Goal: Task Accomplishment & Management: Manage account settings

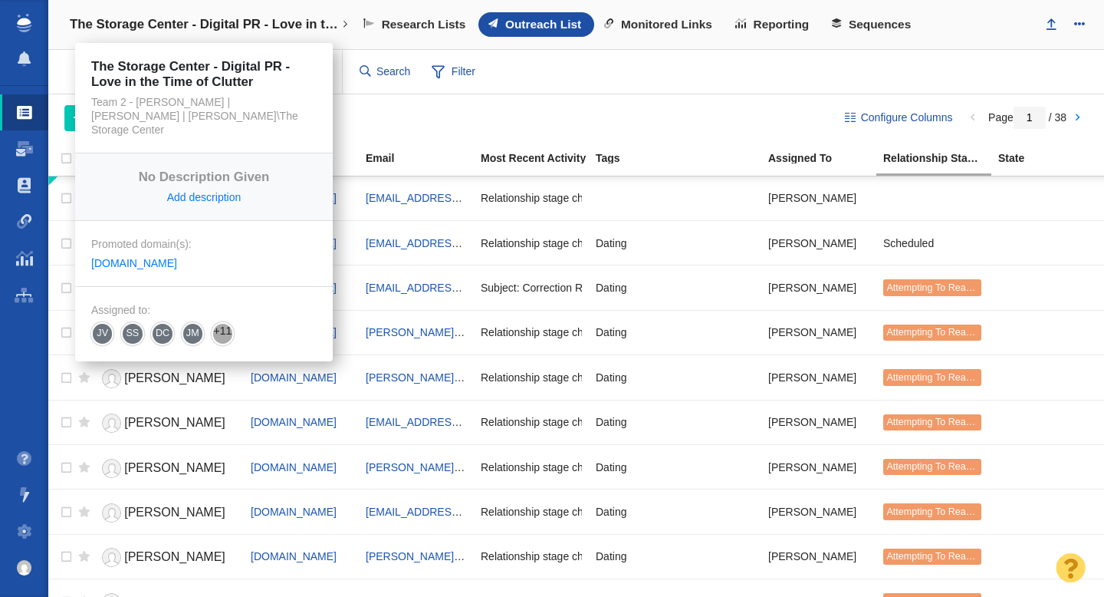
click at [177, 23] on h4 "The Storage Center - Digital PR - Love in the Time of Clutter" at bounding box center [204, 24] width 268 height 15
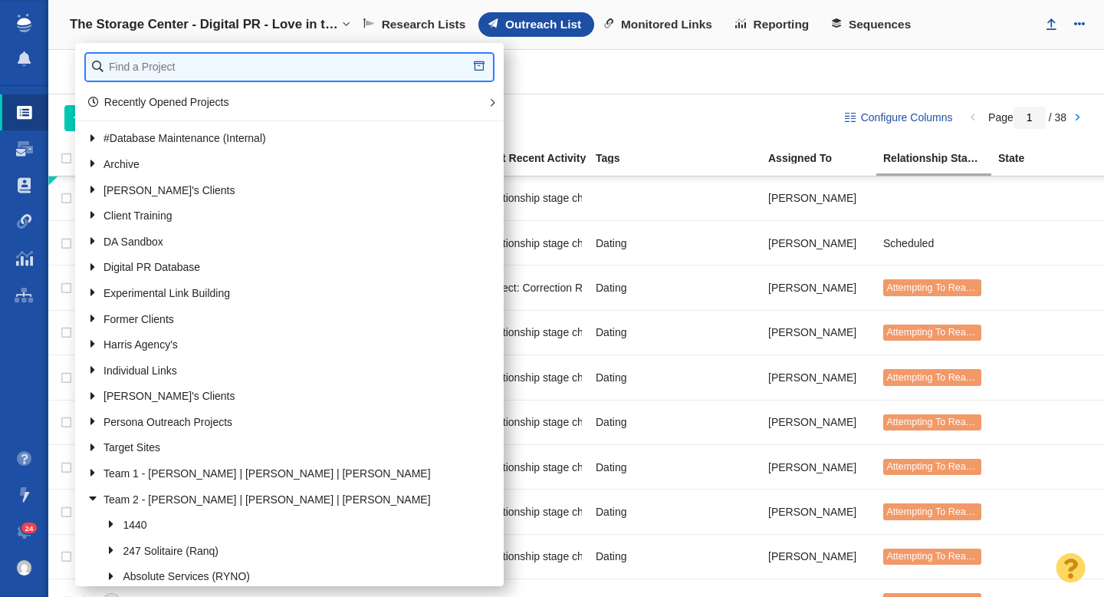
click at [136, 68] on input "text" at bounding box center [289, 67] width 407 height 27
type input "full frame"
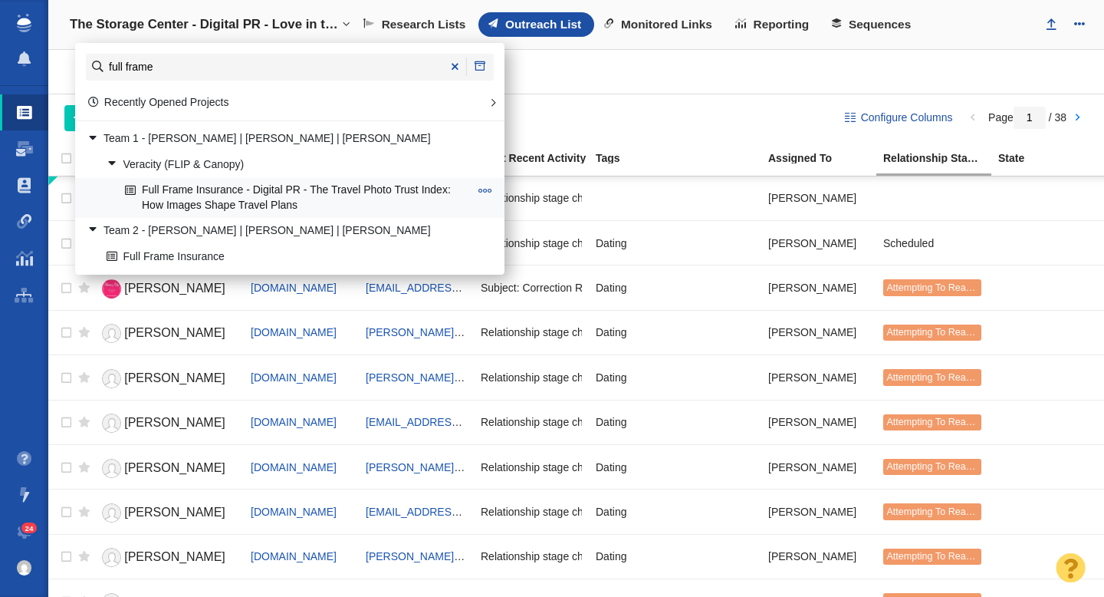
click at [282, 205] on link "Full Frame Insurance - Digital PR - The Travel Photo Trust Index: How Images Sh…" at bounding box center [297, 198] width 352 height 38
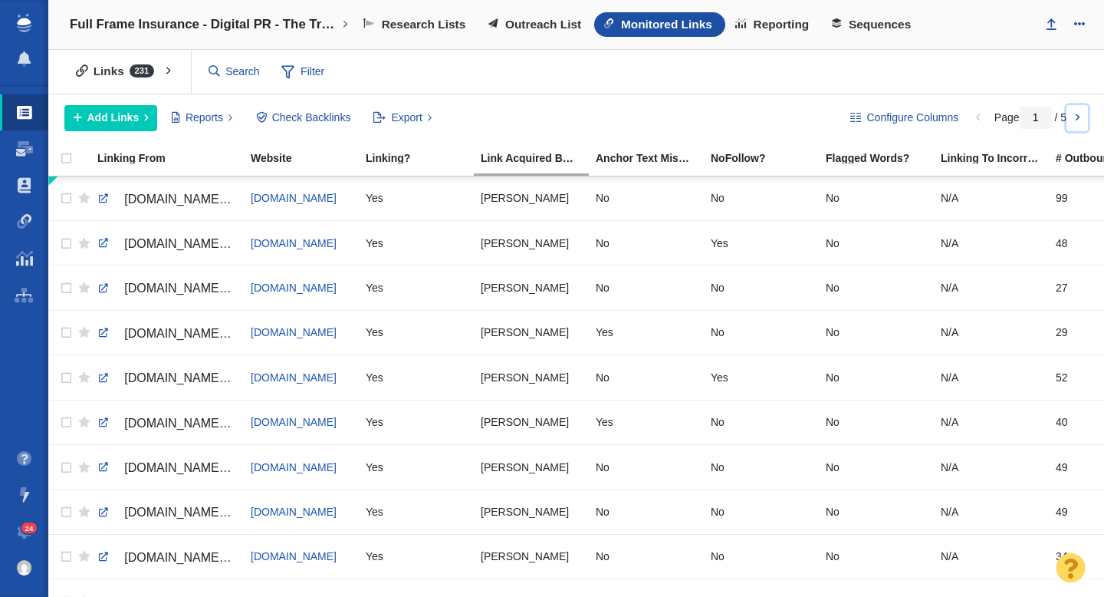
click at [1079, 118] on link at bounding box center [1077, 118] width 21 height 26
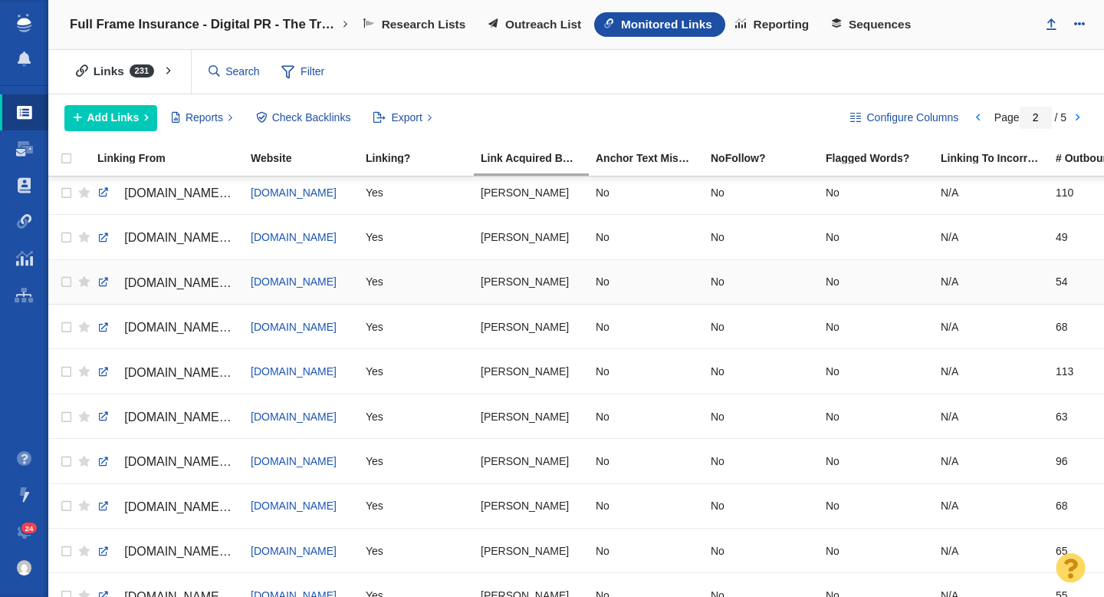
click at [206, 280] on span "[DOMAIN_NAME][URL]" at bounding box center [189, 282] width 130 height 13
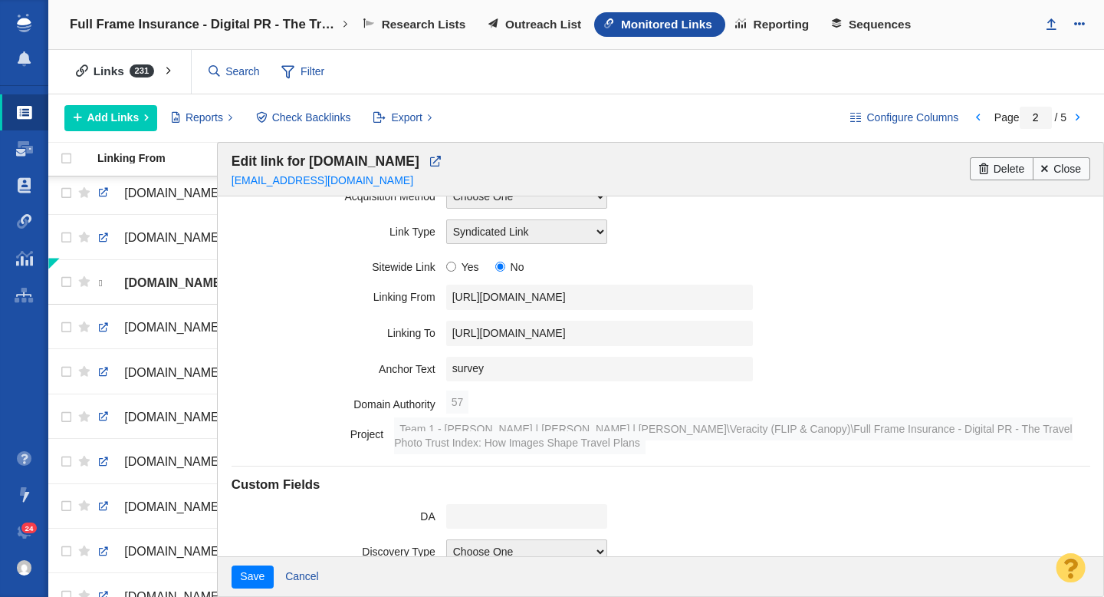
scroll to position [290, 0]
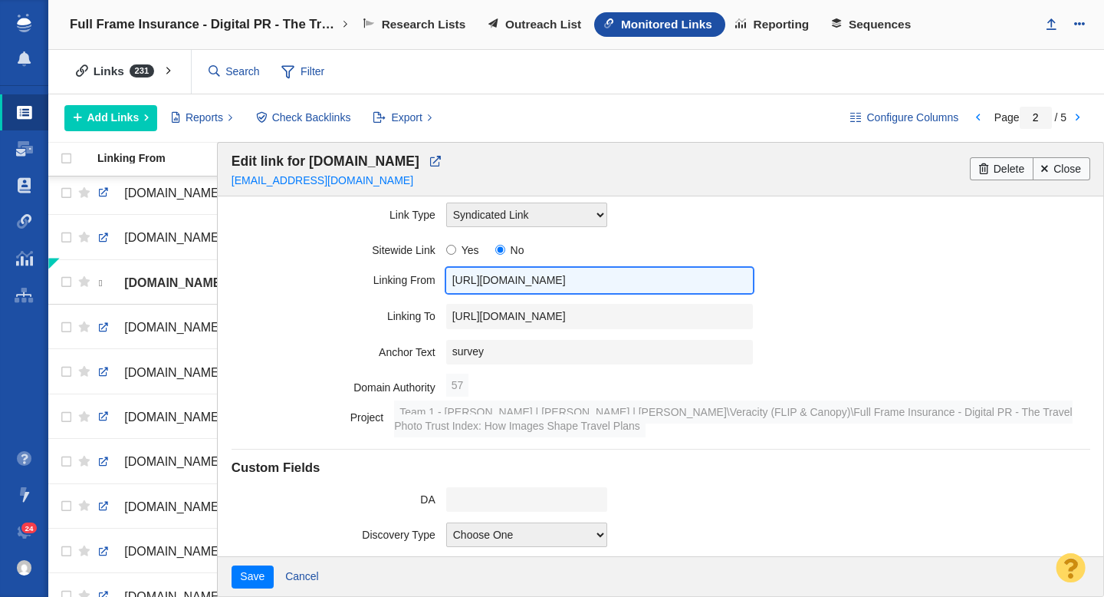
click at [622, 284] on input "[URL][DOMAIN_NAME]" at bounding box center [599, 280] width 307 height 25
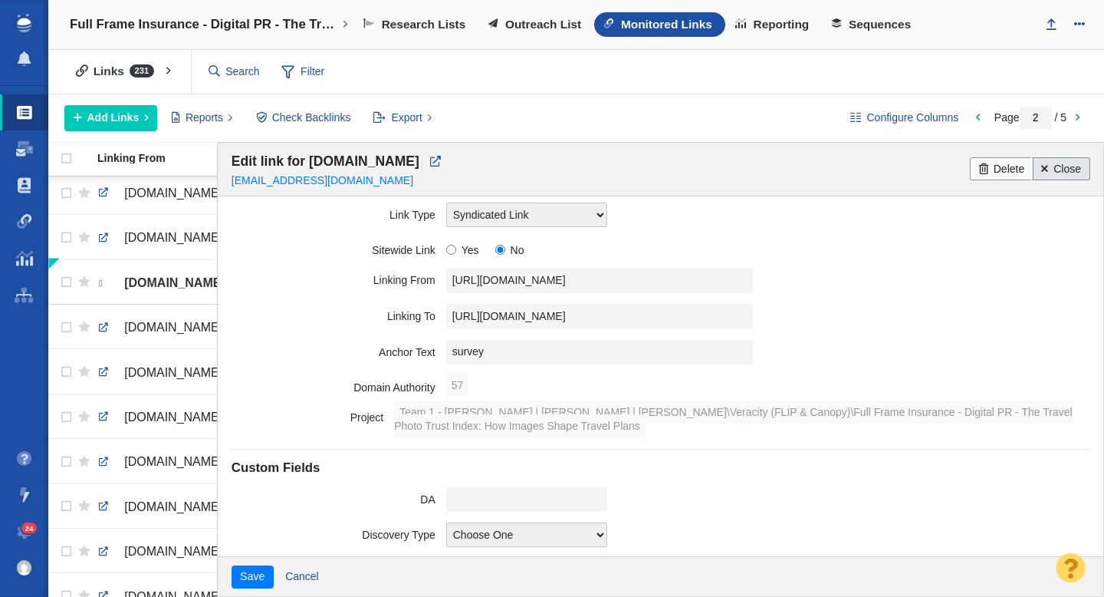
click at [1061, 171] on link "Close" at bounding box center [1062, 168] width 58 height 23
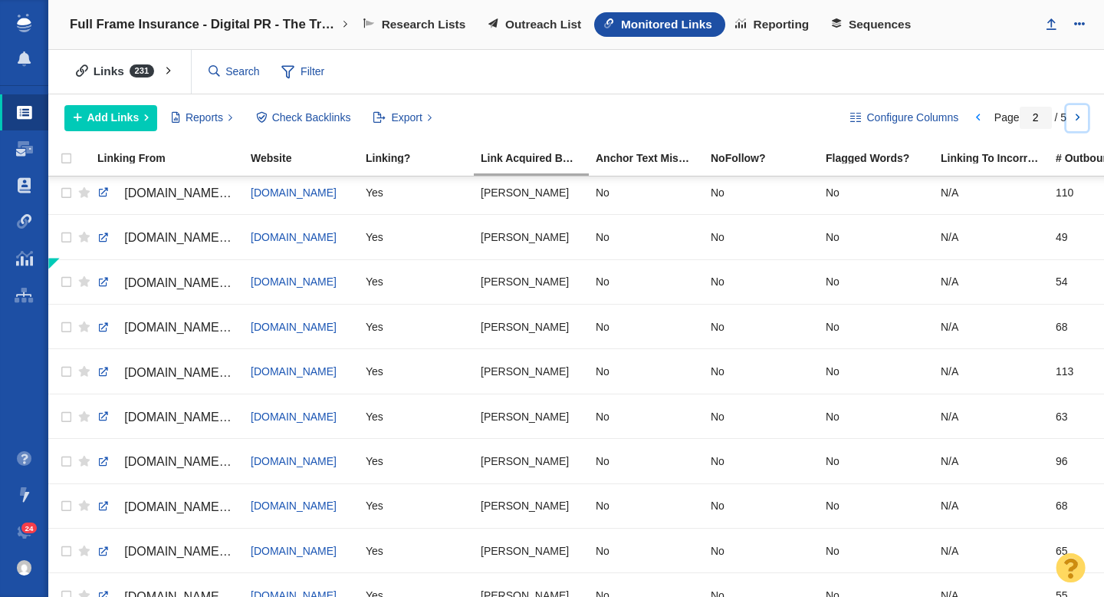
click at [1077, 120] on link at bounding box center [1077, 118] width 21 height 26
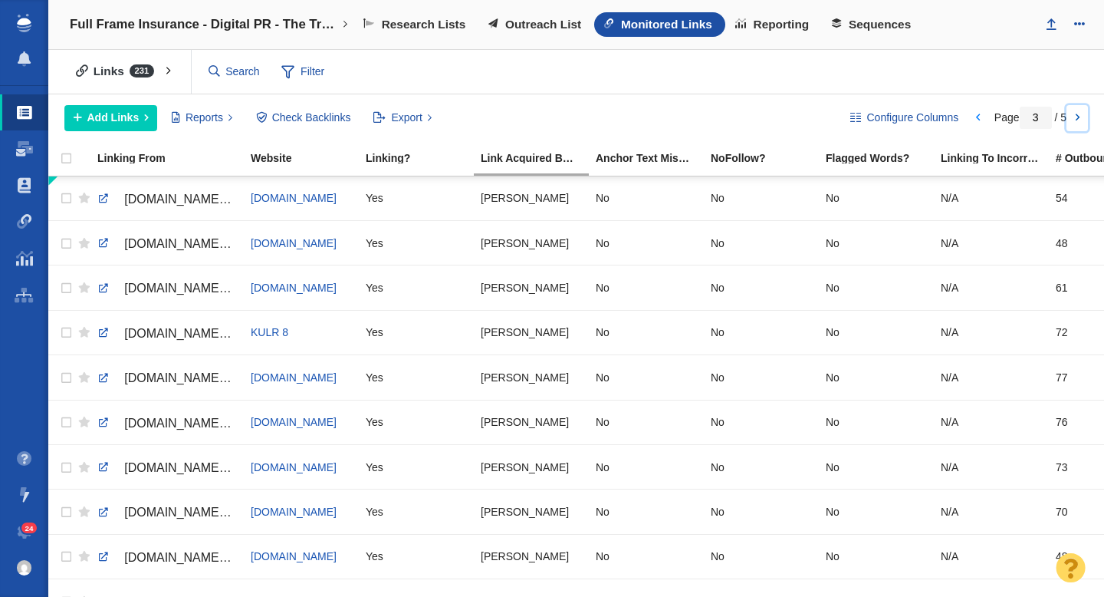
click at [1077, 120] on link at bounding box center [1077, 118] width 21 height 26
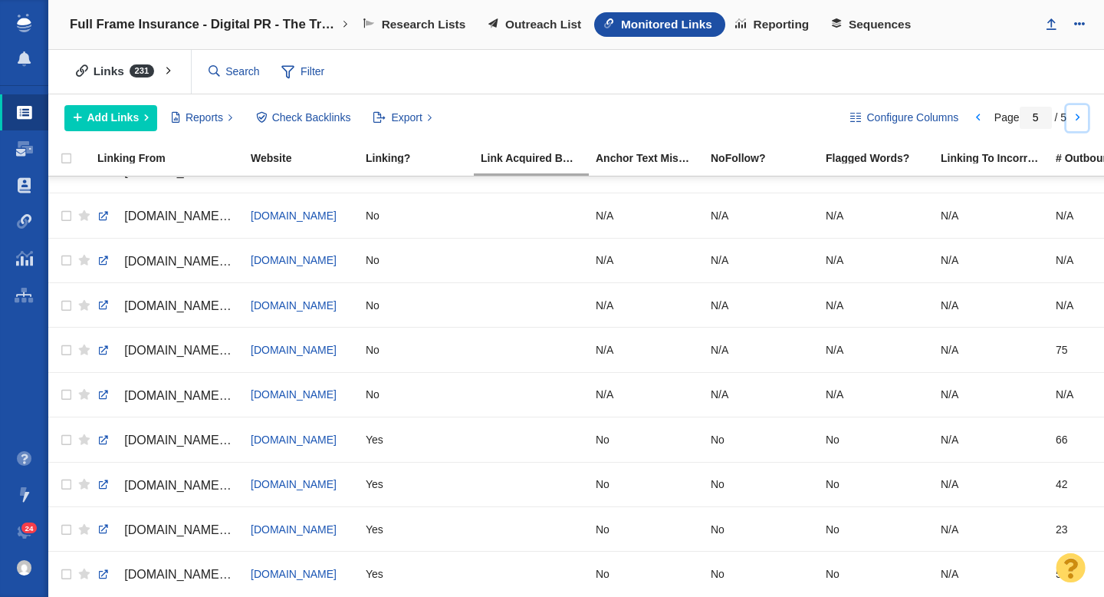
scroll to position [0, 0]
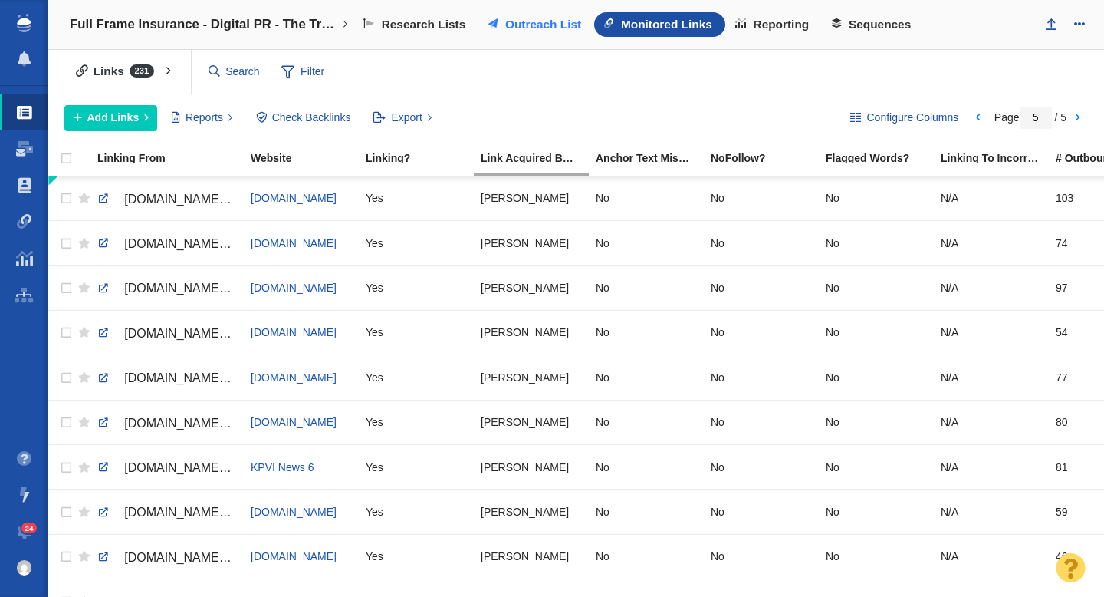
click at [525, 28] on span "Outreach List" at bounding box center [543, 25] width 76 height 14
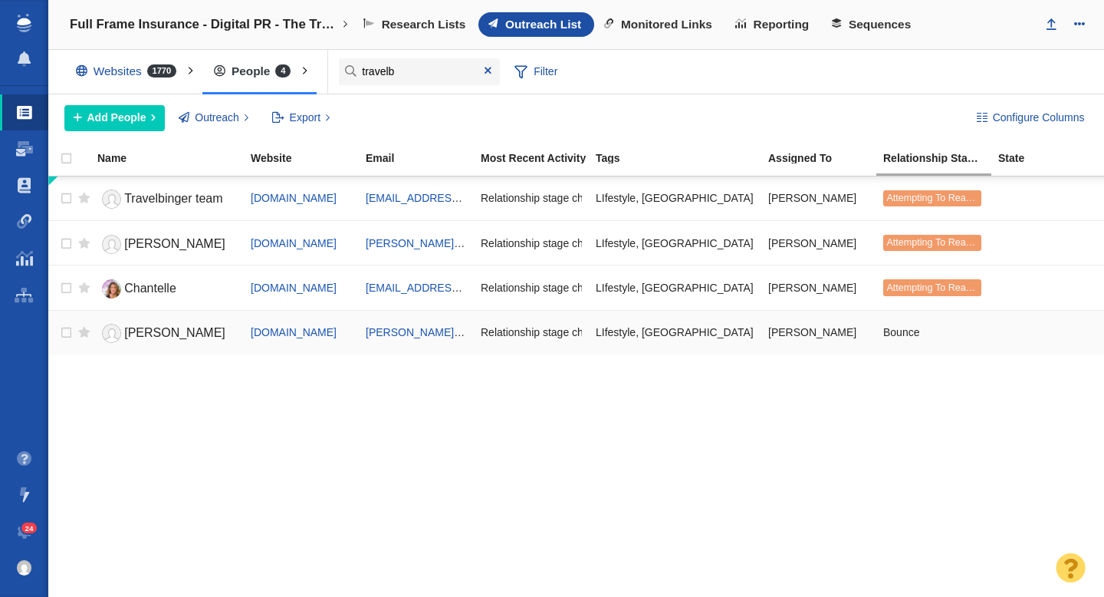
type input "travelb"
click at [165, 288] on span "Chantelle" at bounding box center [150, 287] width 52 height 13
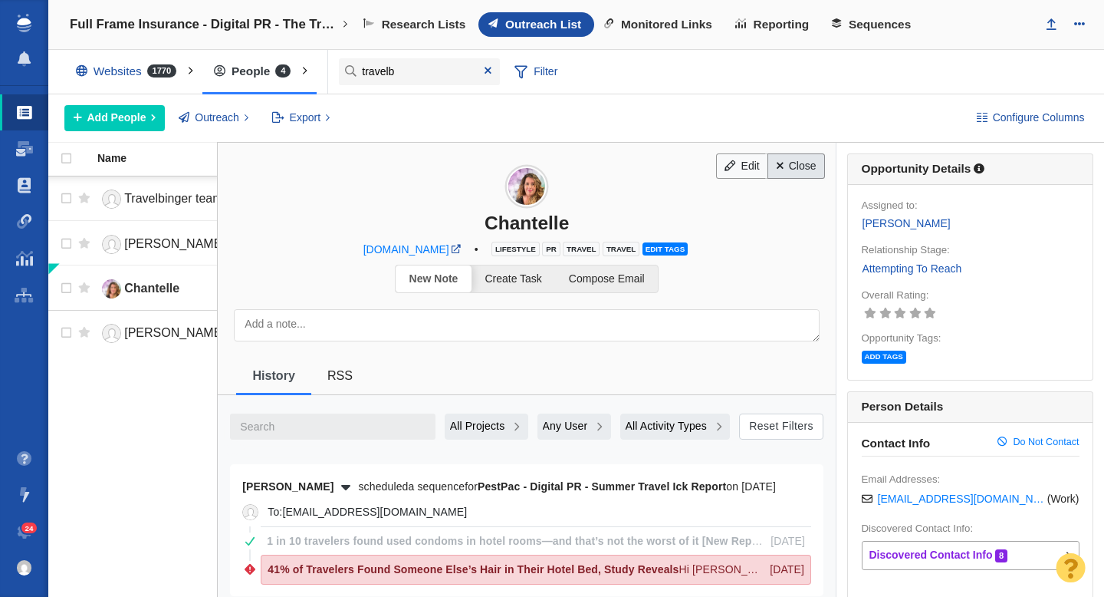
click at [801, 166] on link "Close" at bounding box center [797, 166] width 58 height 26
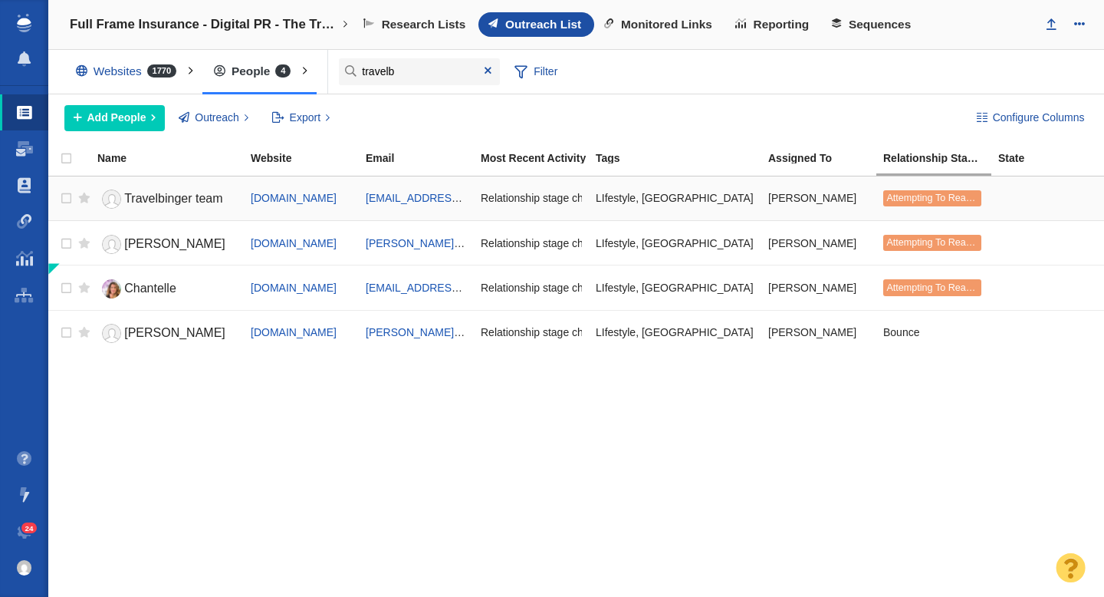
click at [185, 198] on span "Travelbinger team" at bounding box center [173, 198] width 98 height 13
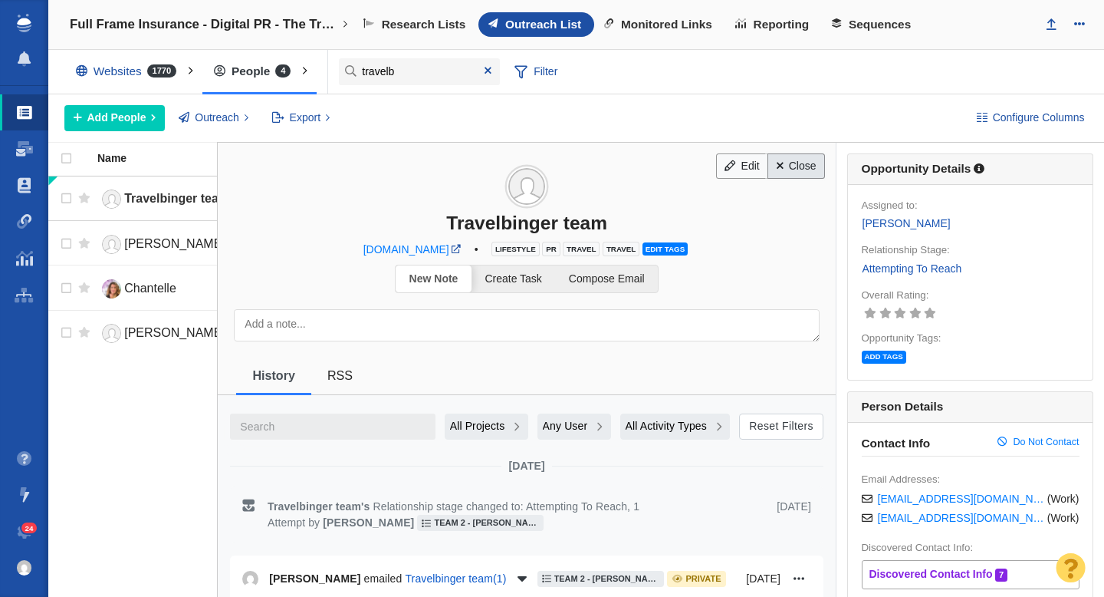
click at [800, 161] on link "Close" at bounding box center [797, 166] width 58 height 26
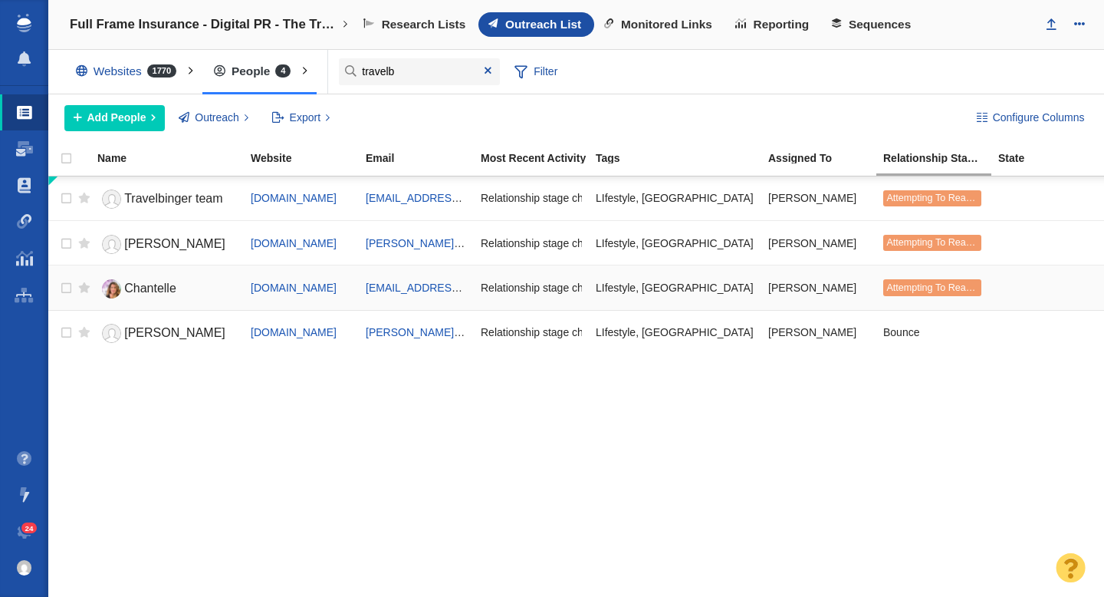
click at [160, 291] on span "Chantelle" at bounding box center [150, 287] width 52 height 13
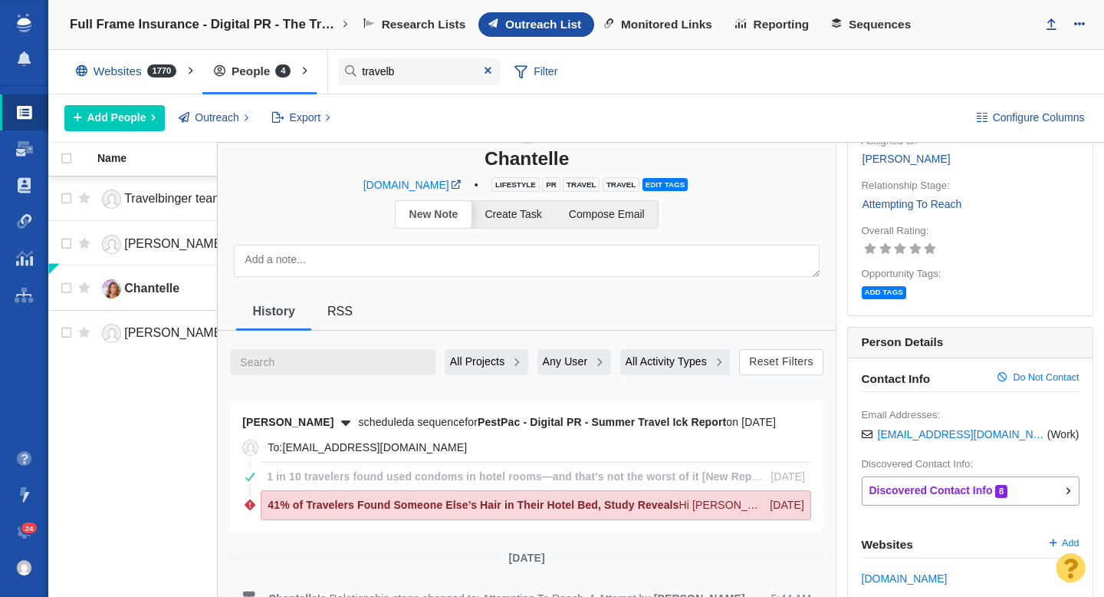
scroll to position [86, 0]
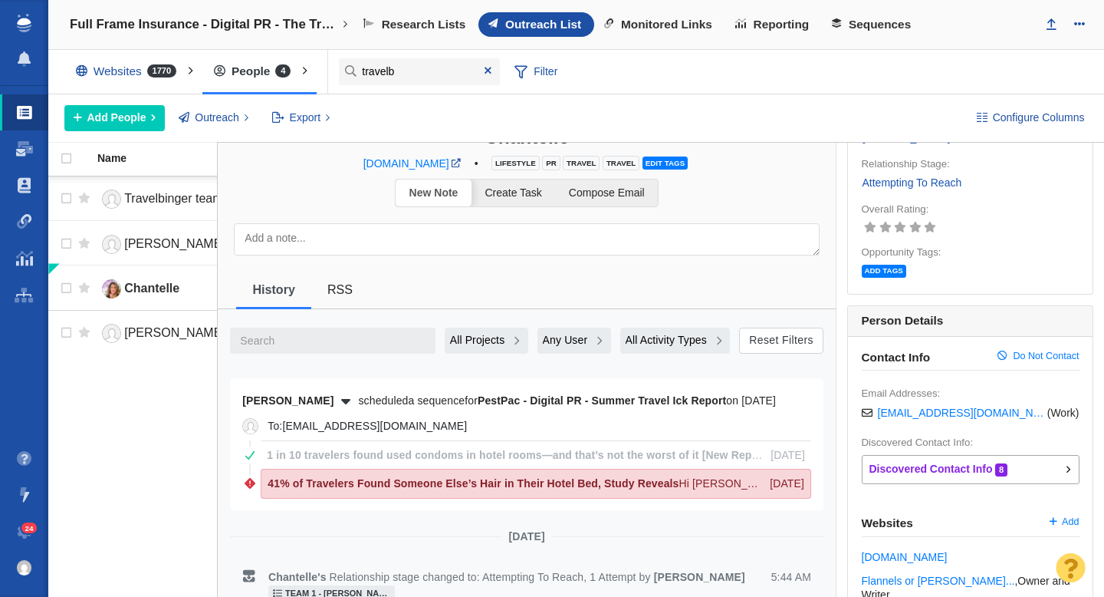
click at [665, 337] on span "All Activity Types" at bounding box center [666, 340] width 81 height 16
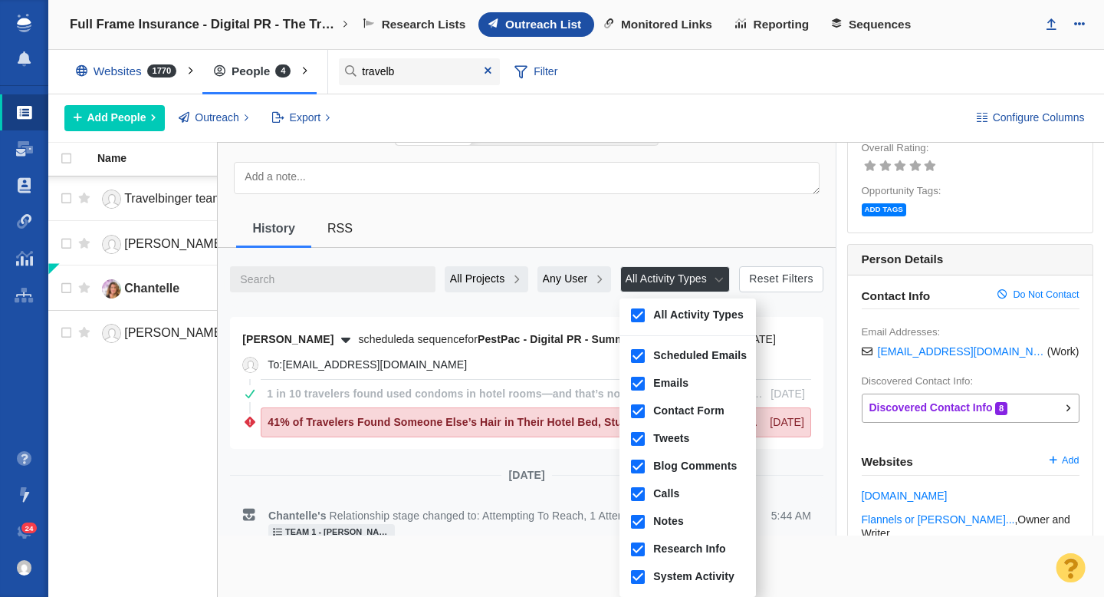
scroll to position [0, 0]
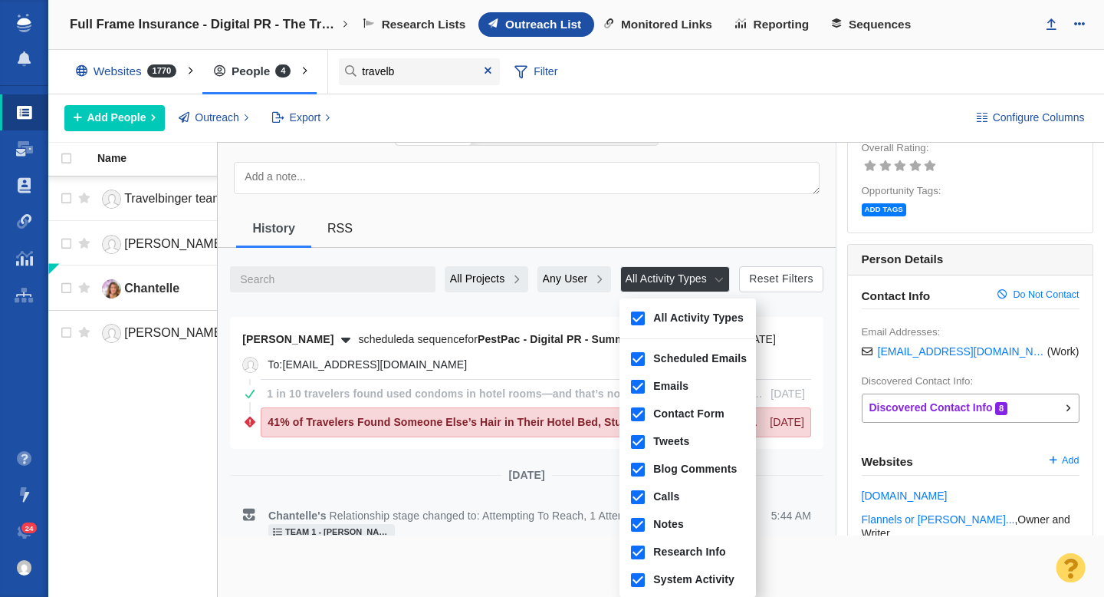
click at [686, 286] on span "All Activity Types" at bounding box center [666, 279] width 81 height 16
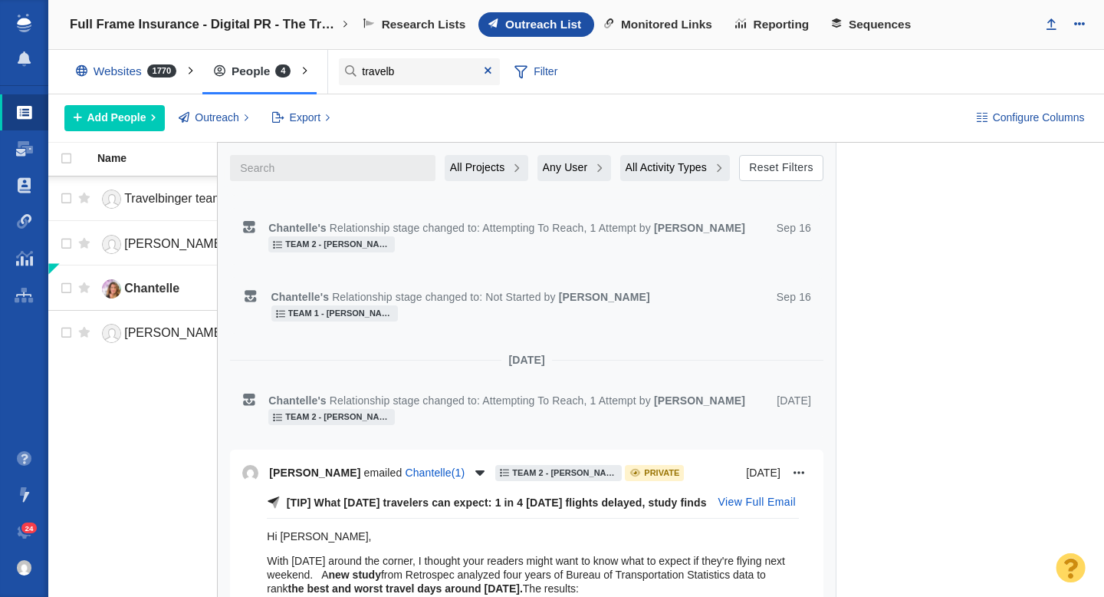
scroll to position [933, 0]
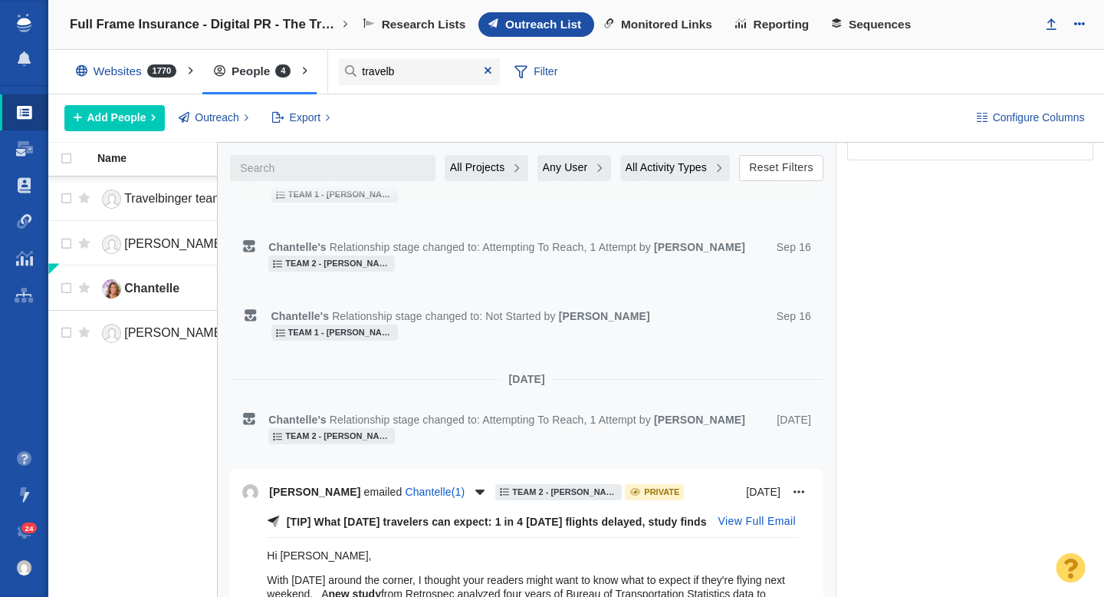
click at [393, 328] on span "Team 1 - [PERSON_NAME] | [PERSON_NAME] | [PERSON_NAME]\Veracity (FLIP & Canopy)…" at bounding box center [340, 332] width 105 height 8
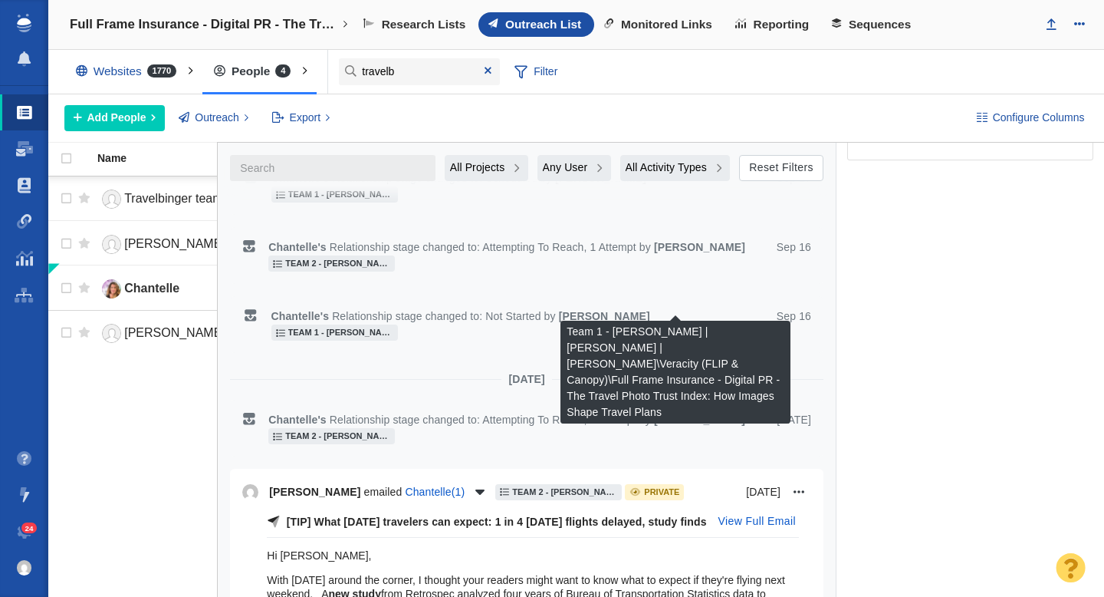
click at [398, 324] on div "Team 1 - [PERSON_NAME] | [PERSON_NAME] | [PERSON_NAME]\Veracity (FLIP & Canopy)…" at bounding box center [334, 332] width 127 height 16
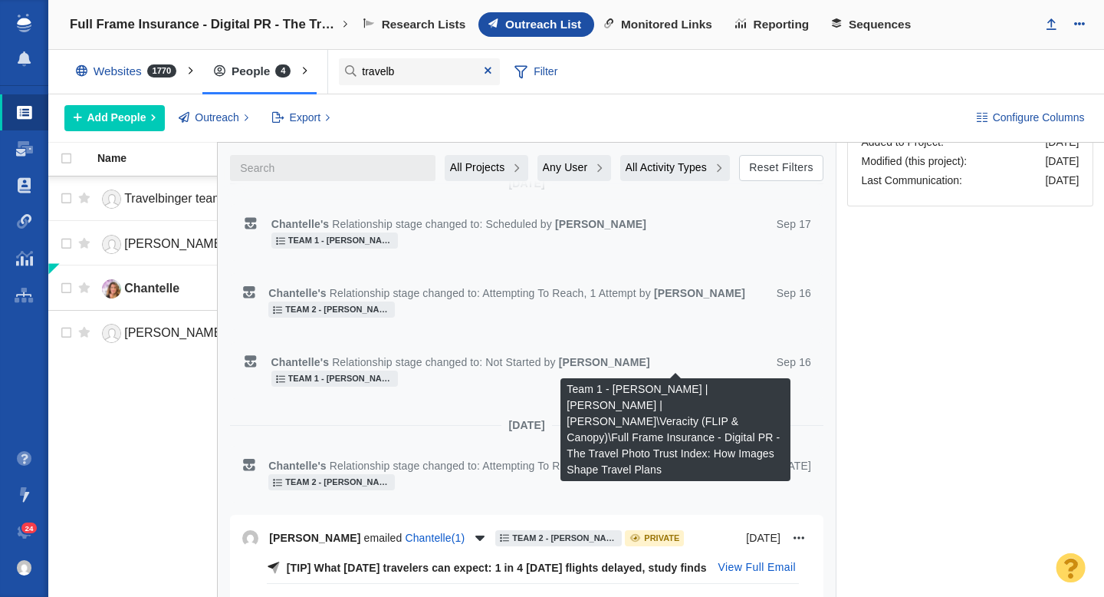
scroll to position [876, 0]
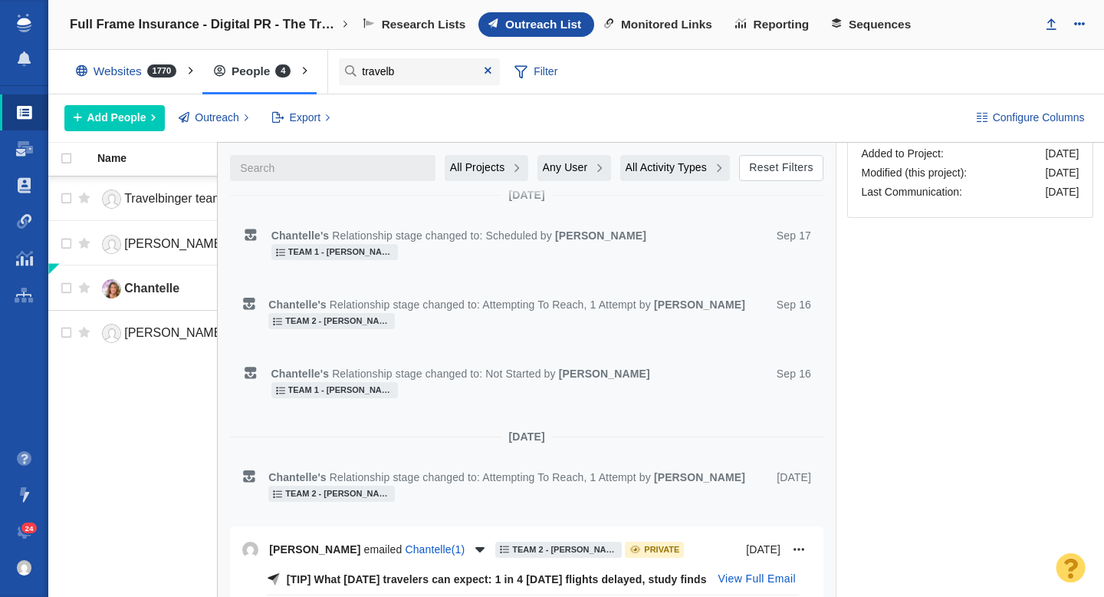
click at [348, 317] on span "Team 2 - Dylan | Nick Rudow | Vince\Elithair\Elithair - Digital PR - Is a Bad H…" at bounding box center [337, 321] width 105 height 8
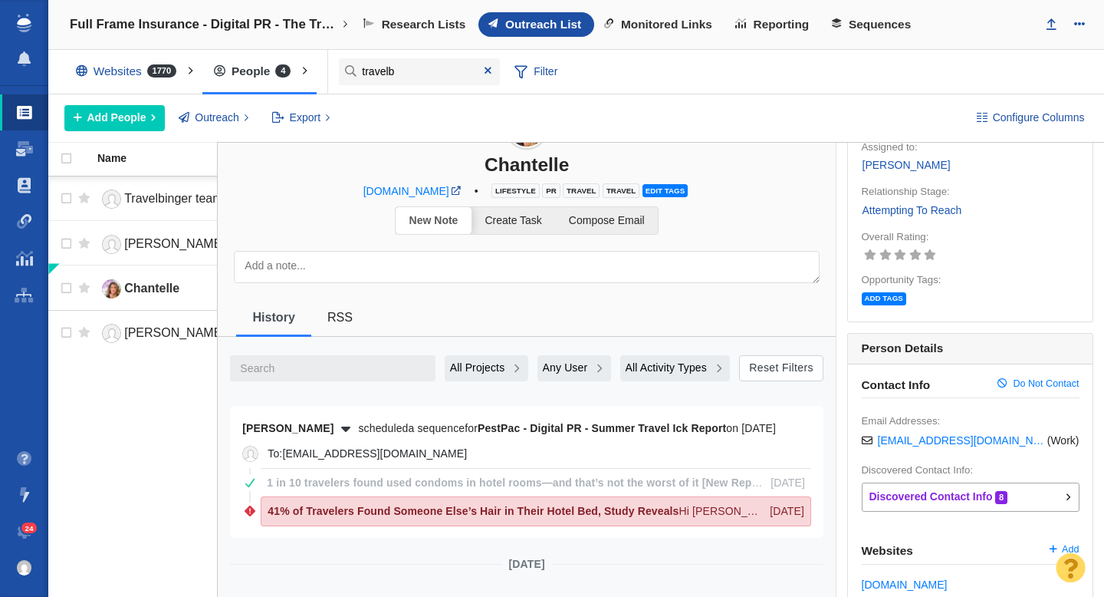
scroll to position [0, 0]
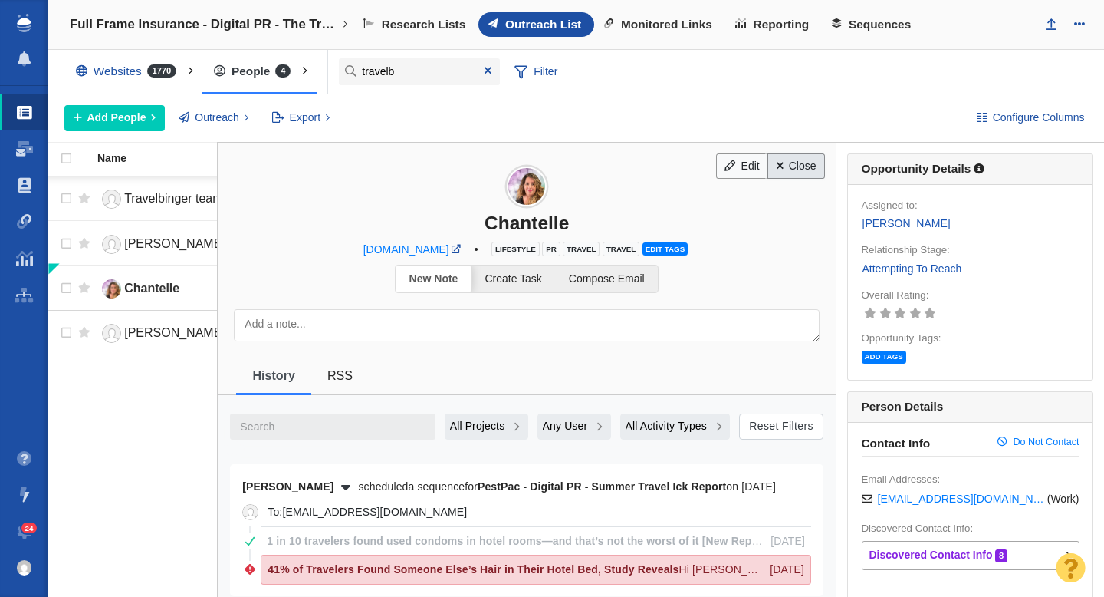
click at [800, 172] on link "Close" at bounding box center [797, 166] width 58 height 26
